Goal: Navigation & Orientation: Find specific page/section

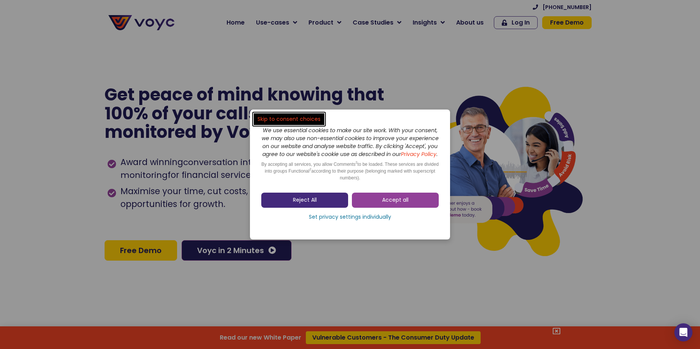
click at [328, 203] on link "Reject All" at bounding box center [304, 199] width 87 height 15
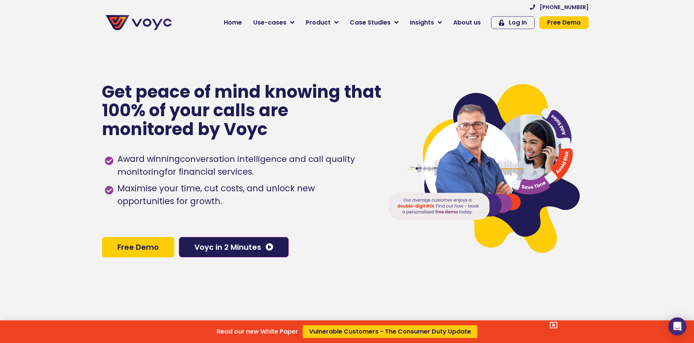
click at [471, 22] on div "Read our new White Paper Vulnerable Customers - The Consumer Duty Update" at bounding box center [347, 171] width 694 height 343
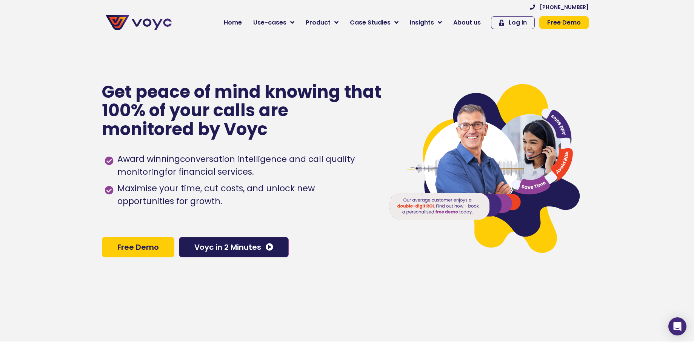
click at [471, 22] on span "About us" at bounding box center [467, 22] width 28 height 9
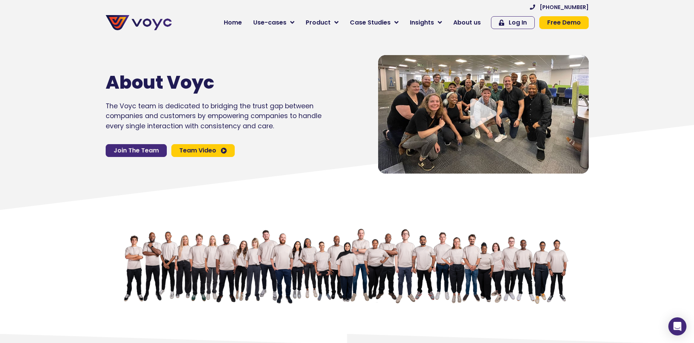
click at [133, 149] on span "Join The Team" at bounding box center [136, 151] width 45 height 6
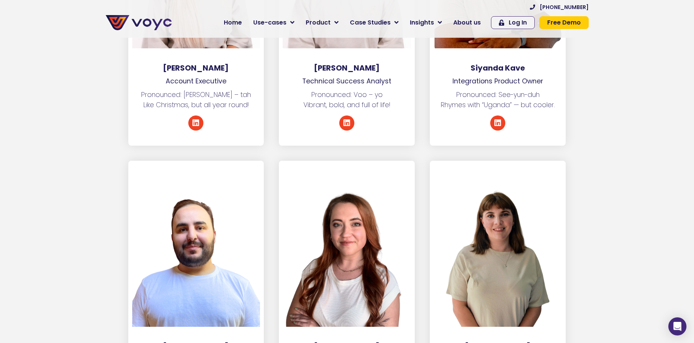
scroll to position [3298, 0]
